Goal: Obtain resource: Download file/media

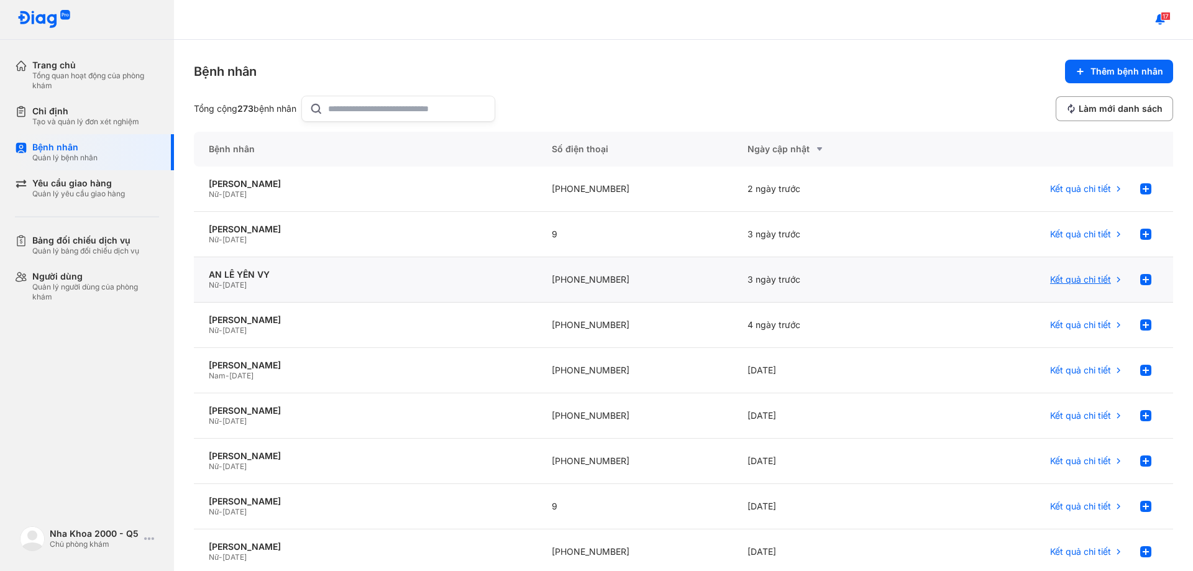
click at [1062, 289] on div "Kết quả chi tiết" at bounding box center [1086, 279] width 73 height 25
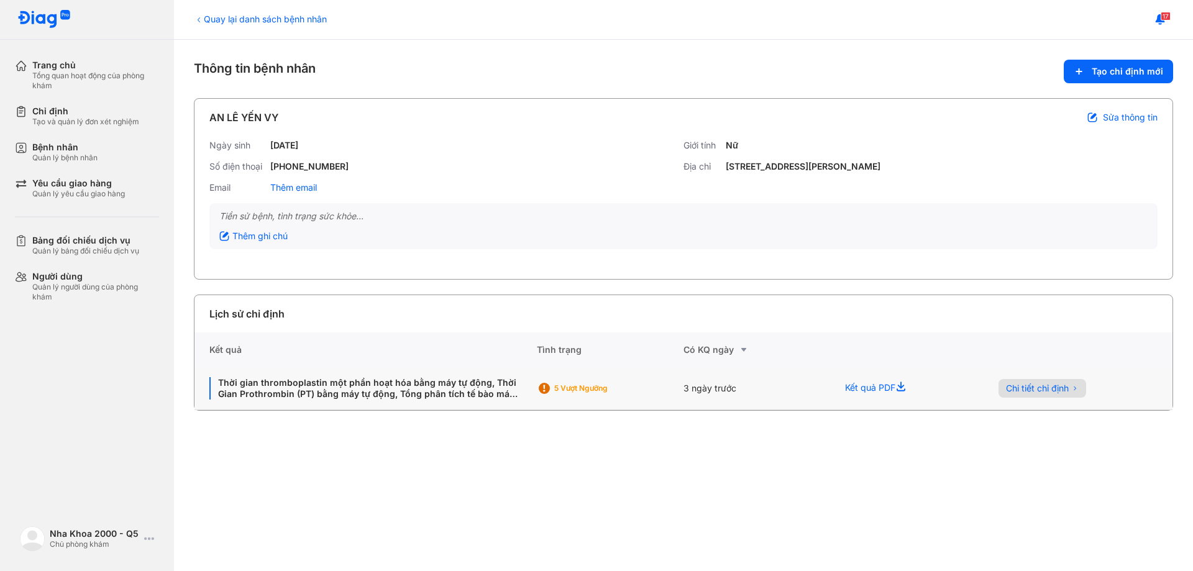
click at [1058, 391] on span "Chi tiết chỉ định" at bounding box center [1037, 388] width 63 height 11
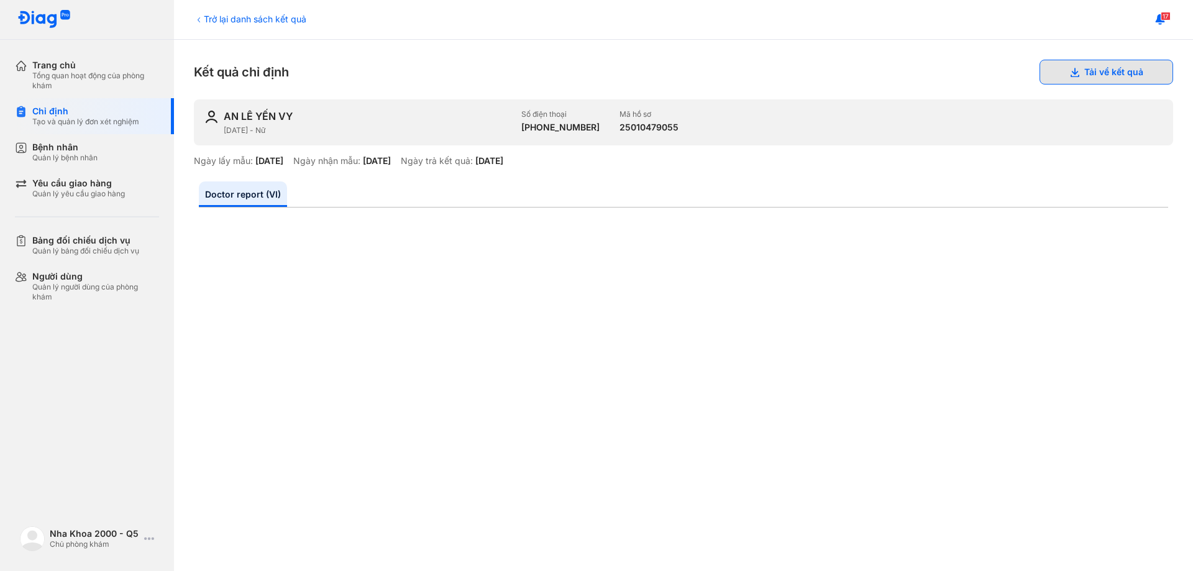
click at [1093, 73] on button "Tải về kết quả" at bounding box center [1106, 72] width 134 height 25
